Goal: Go to known website: Go to known website

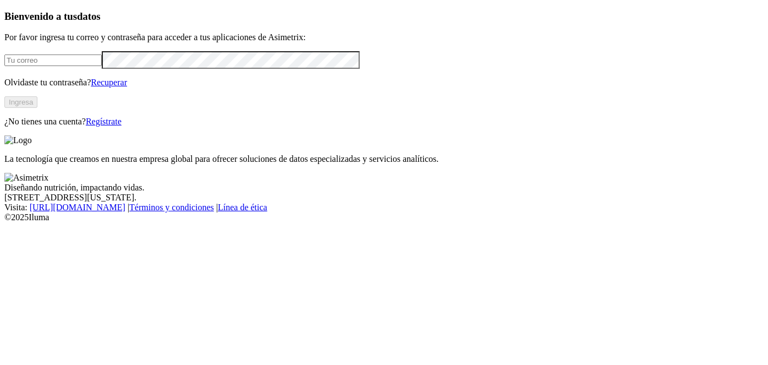
type input "[EMAIL_ADDRESS][DOMAIN_NAME]"
click at [37, 108] on button "Ingresa" at bounding box center [20, 102] width 33 height 12
